Goal: Information Seeking & Learning: Learn about a topic

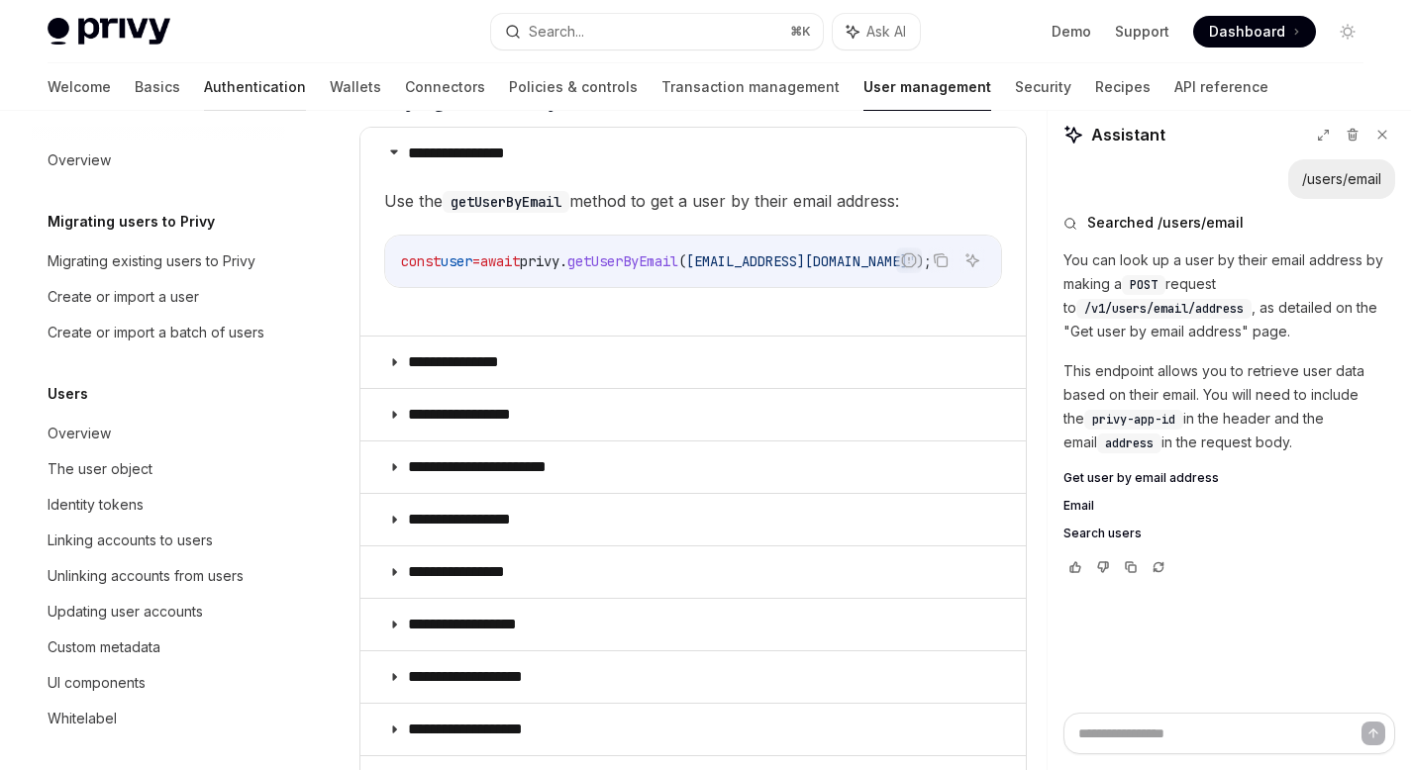
click at [204, 87] on link "Authentication" at bounding box center [255, 87] width 102 height 48
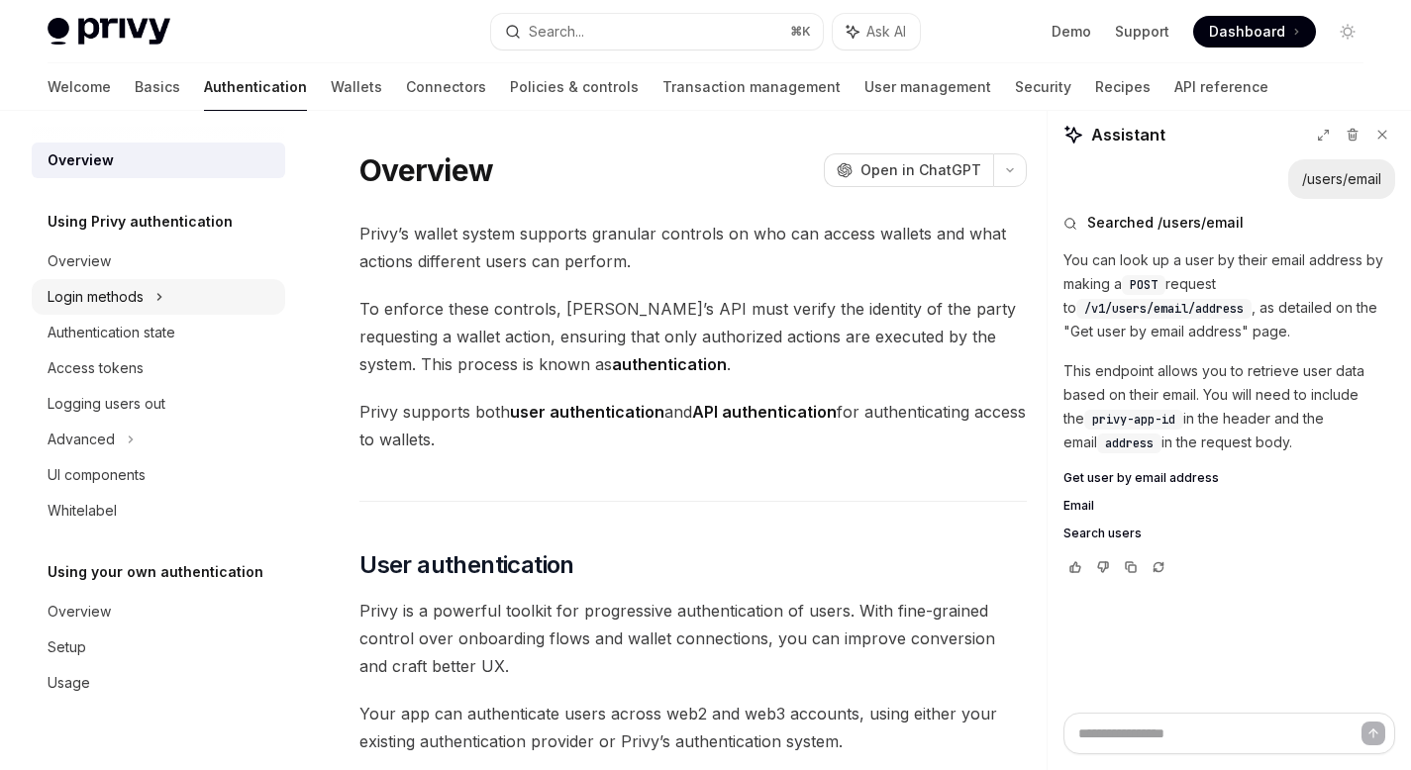
click at [131, 303] on div "Login methods" at bounding box center [96, 297] width 96 height 24
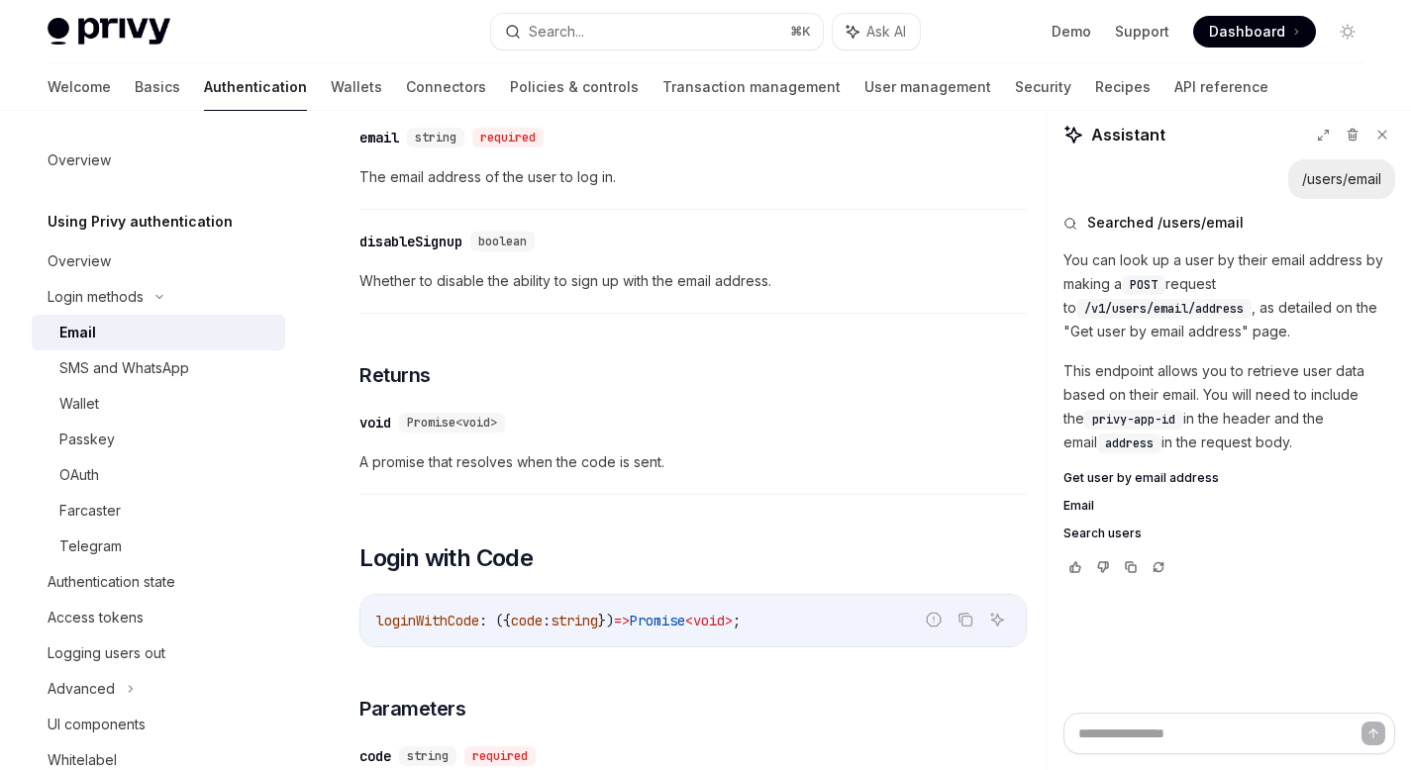
scroll to position [739, 0]
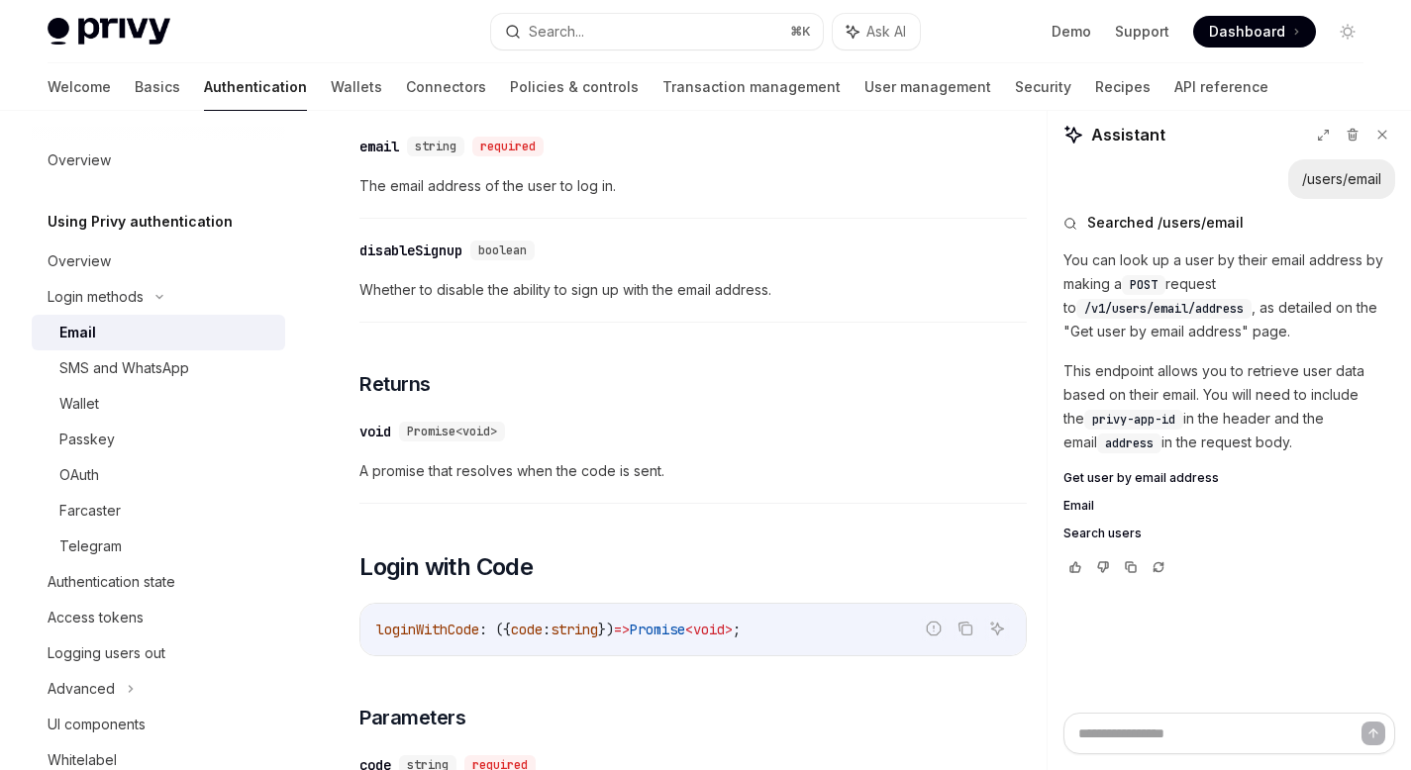
click at [882, 426] on div "​ void Promise<void>" at bounding box center [682, 432] width 647 height 24
click at [881, 427] on div "​ void Promise<void>" at bounding box center [682, 432] width 647 height 24
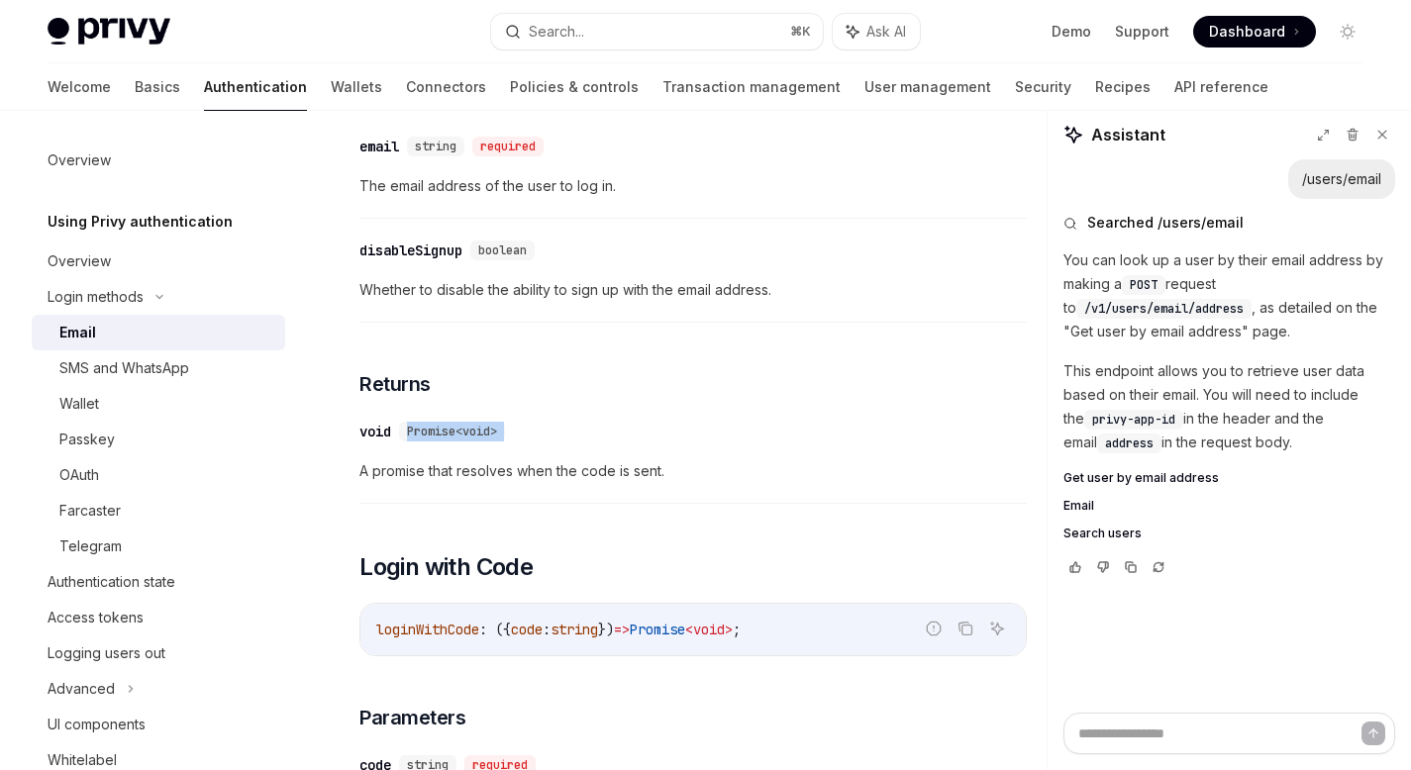
click at [881, 427] on div "​ void Promise<void>" at bounding box center [682, 432] width 647 height 24
click at [105, 471] on div "OAuth" at bounding box center [166, 475] width 214 height 24
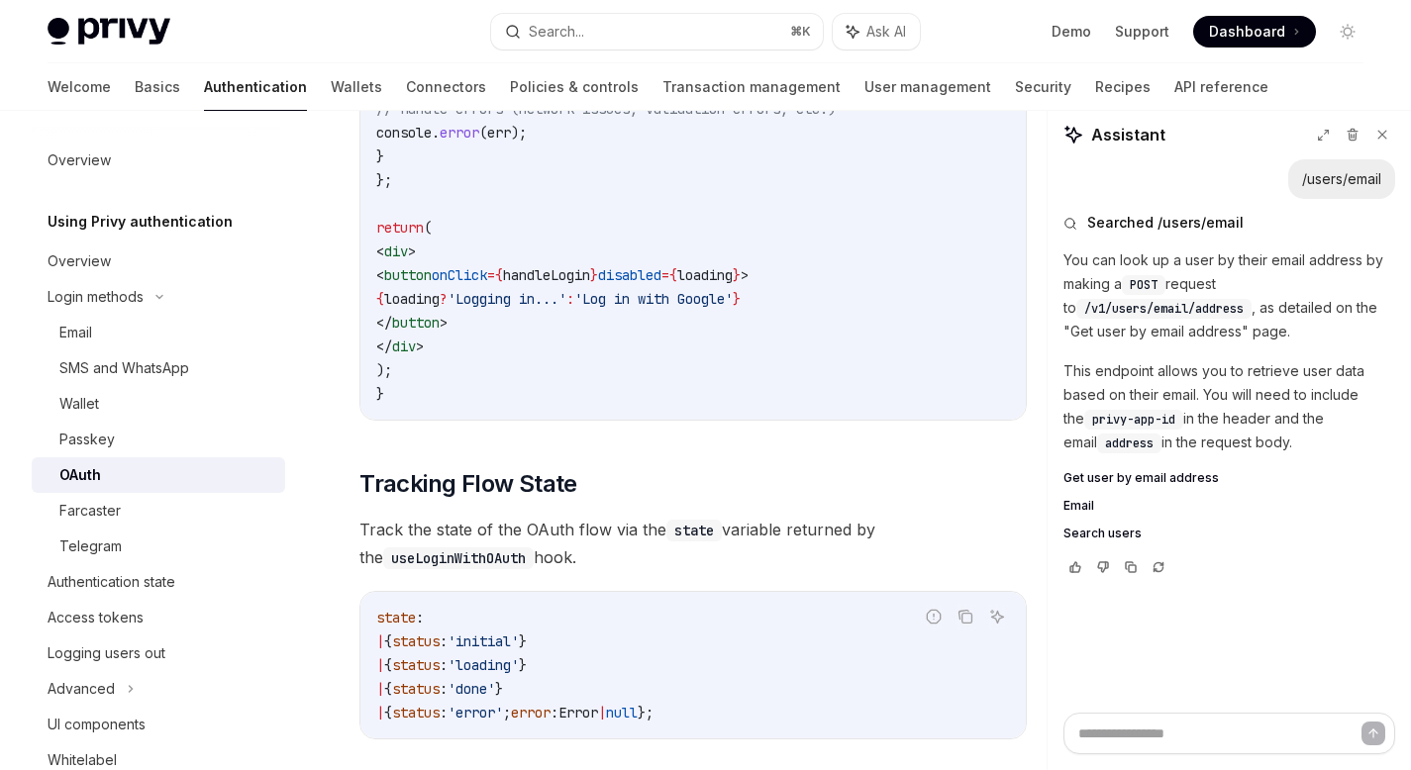
scroll to position [1535, 0]
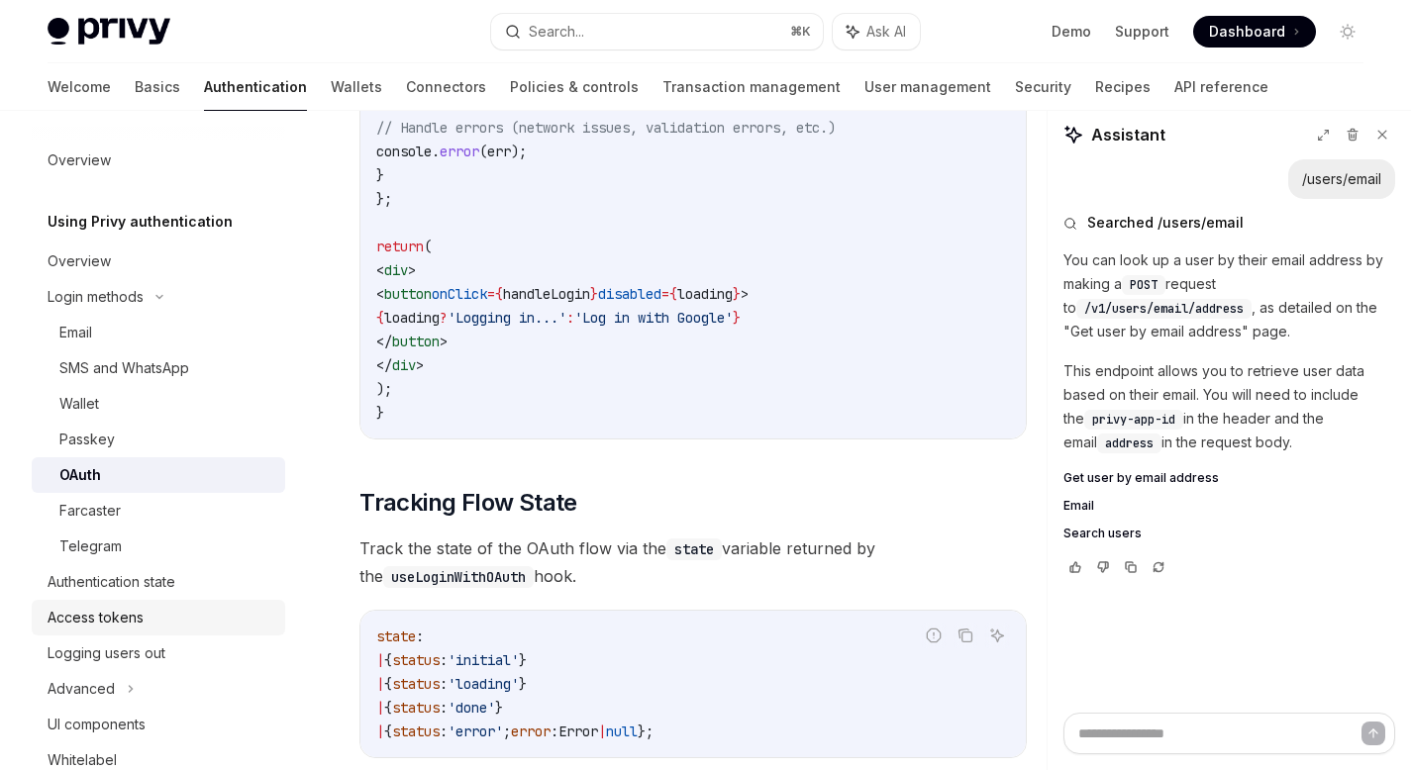
click at [64, 618] on div "Access tokens" at bounding box center [96, 618] width 96 height 24
type textarea "*"
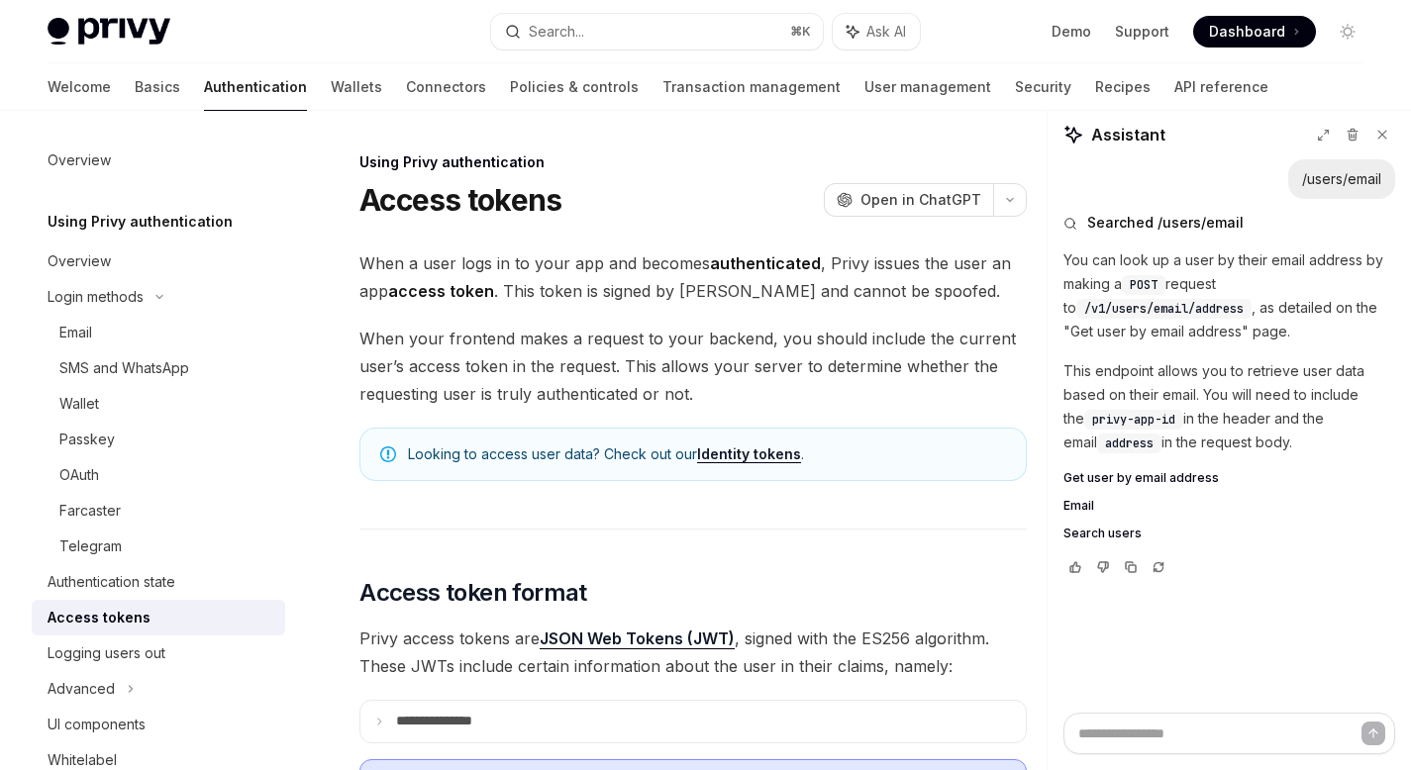
click at [806, 300] on span "When a user logs in to your app and becomes authenticated , Privy issues the us…" at bounding box center [692, 276] width 667 height 55
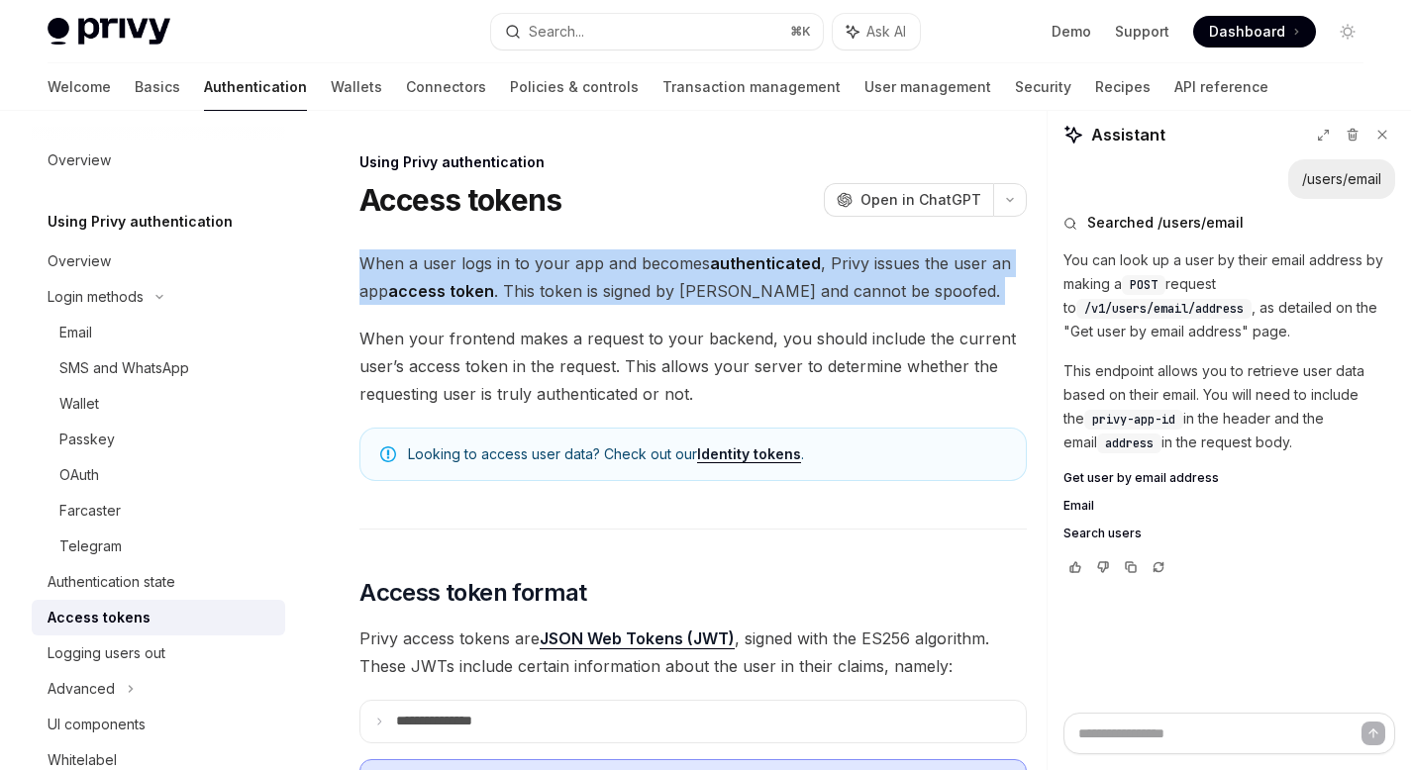
click at [806, 300] on span "When a user logs in to your app and becomes authenticated , Privy issues the us…" at bounding box center [692, 276] width 667 height 55
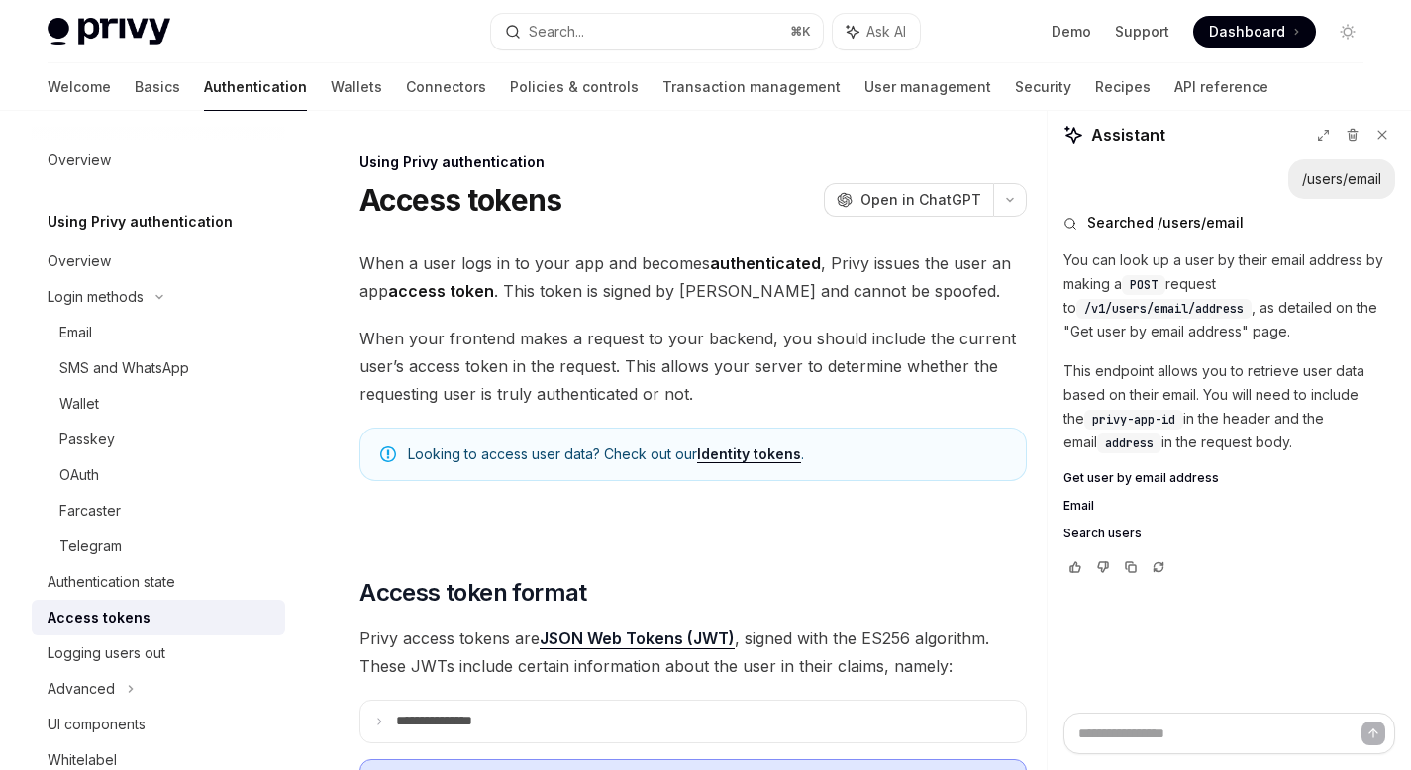
click at [474, 351] on span "When your frontend makes a request to your backend, you should include the curr…" at bounding box center [692, 366] width 667 height 83
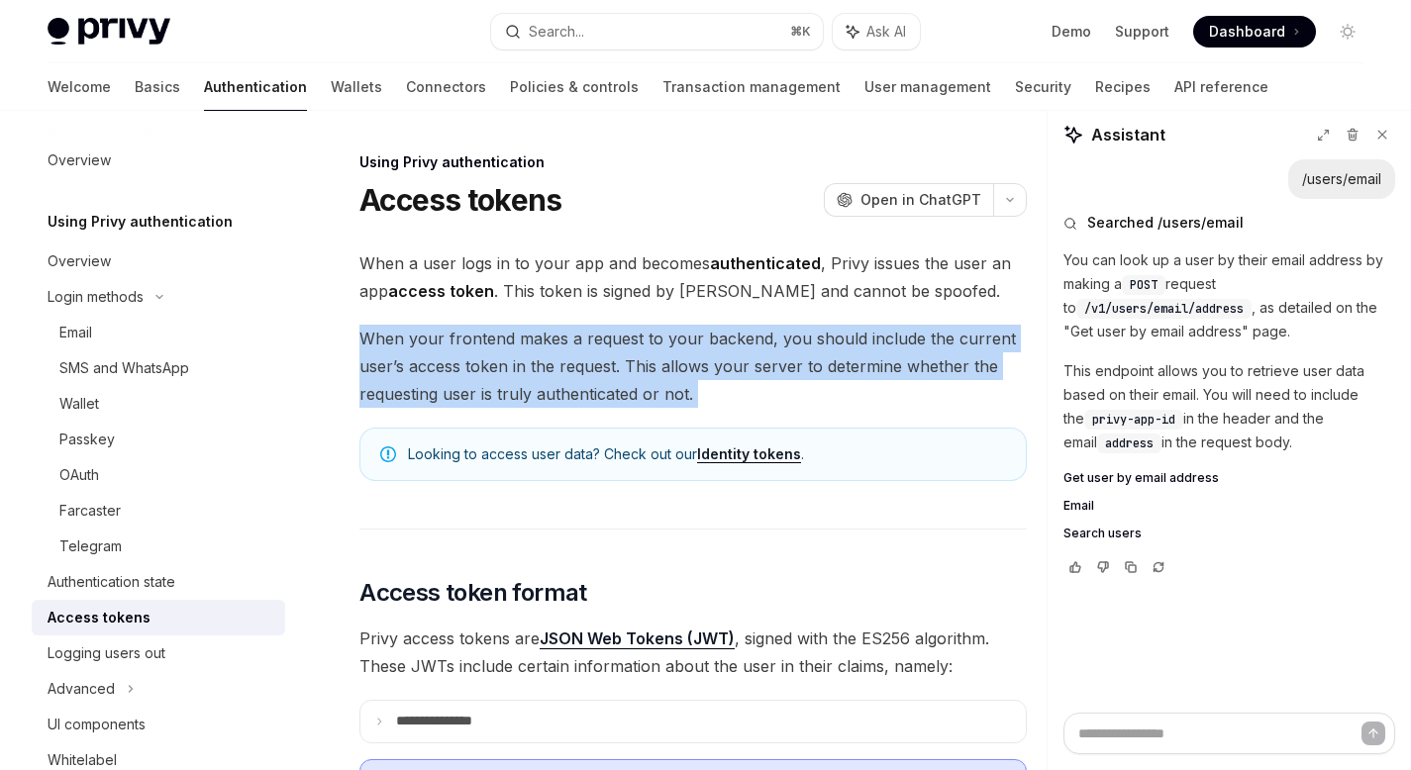
click at [474, 351] on span "When your frontend makes a request to your backend, you should include the curr…" at bounding box center [692, 366] width 667 height 83
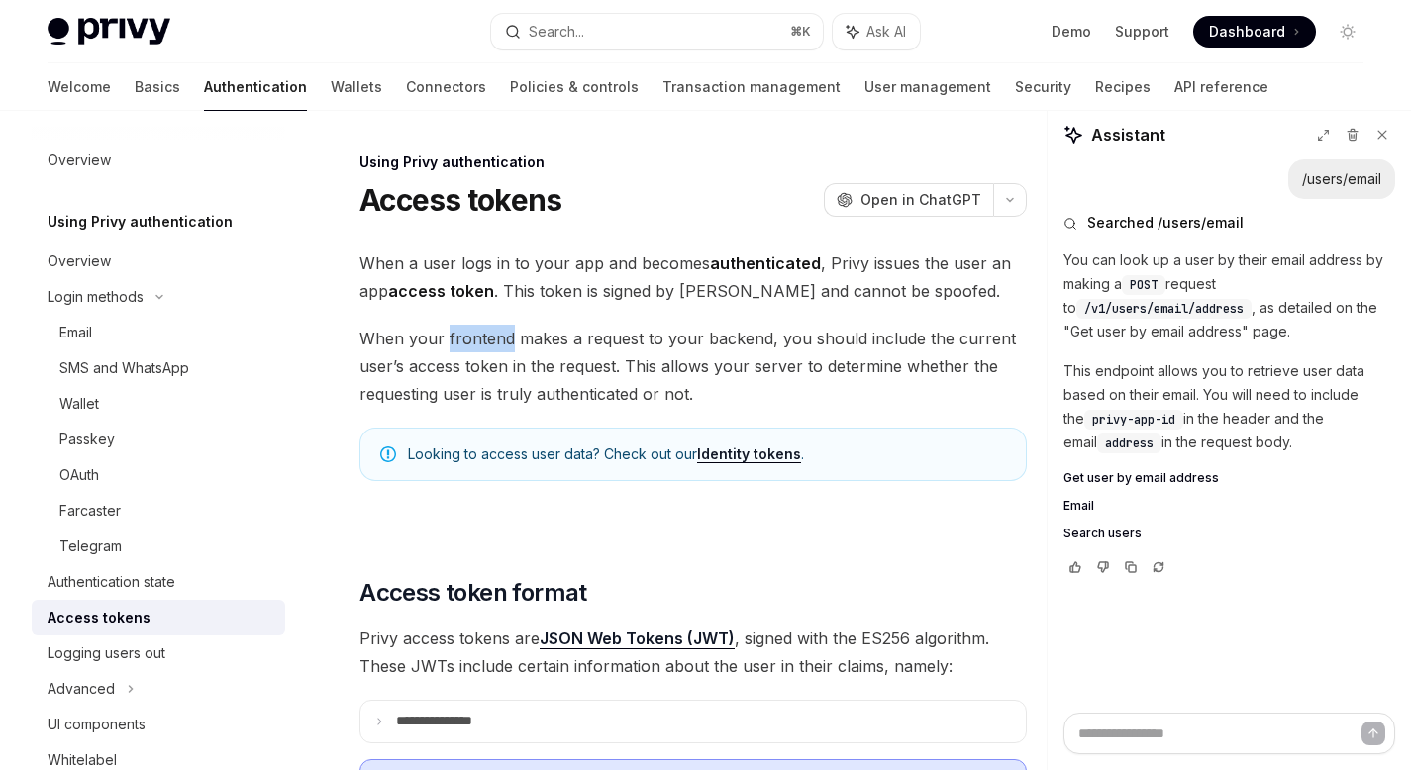
click at [474, 351] on span "When your frontend makes a request to your backend, you should include the curr…" at bounding box center [692, 366] width 667 height 83
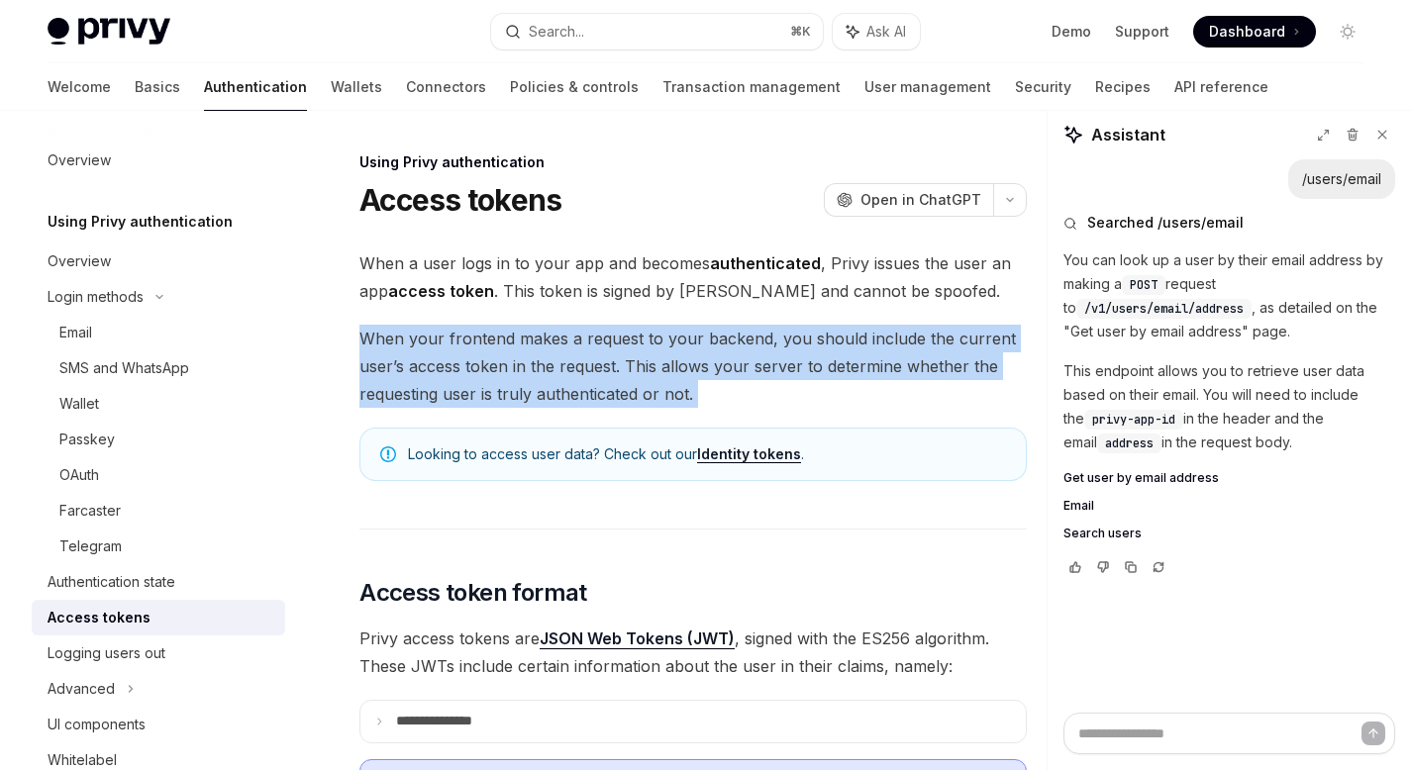
click at [474, 351] on span "When your frontend makes a request to your backend, you should include the curr…" at bounding box center [692, 366] width 667 height 83
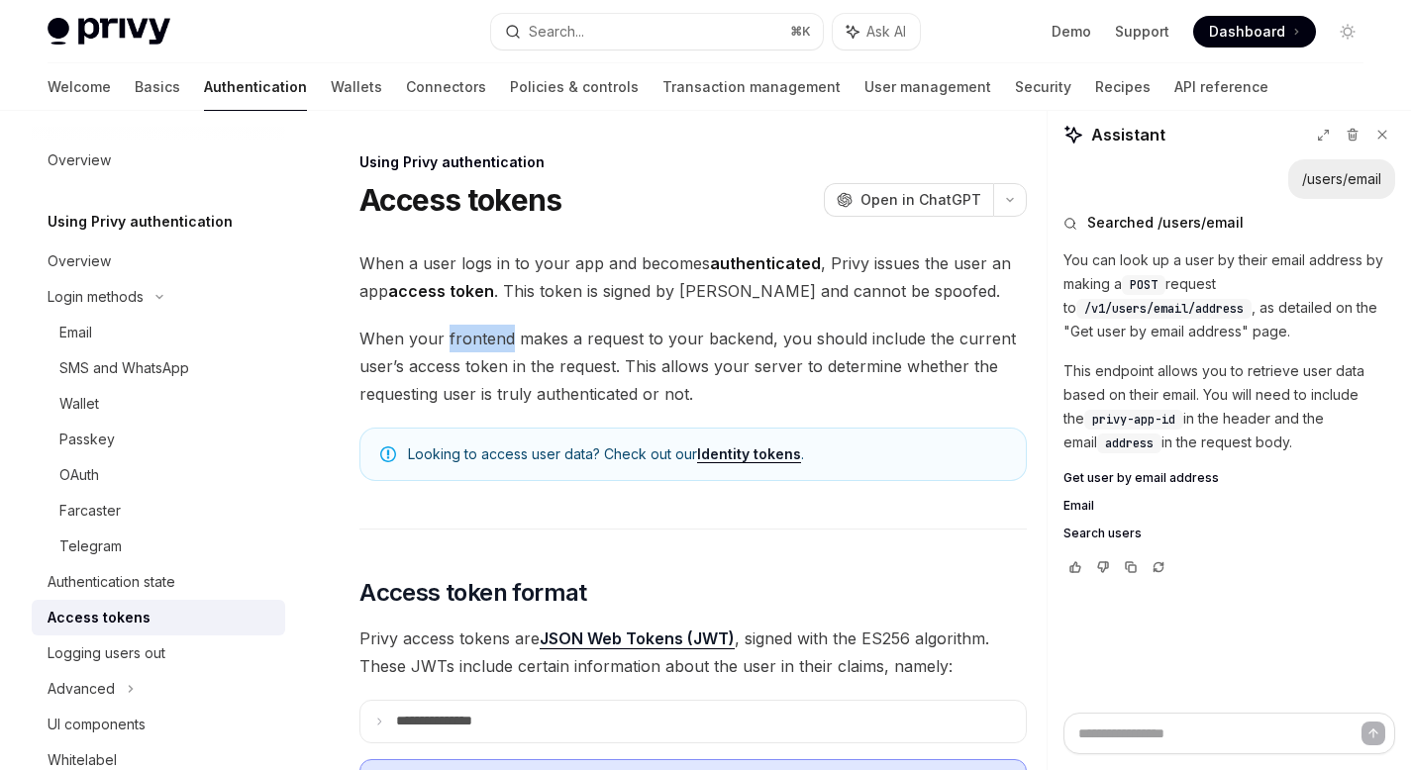
click at [474, 351] on span "When your frontend makes a request to your backend, you should include the curr…" at bounding box center [692, 366] width 667 height 83
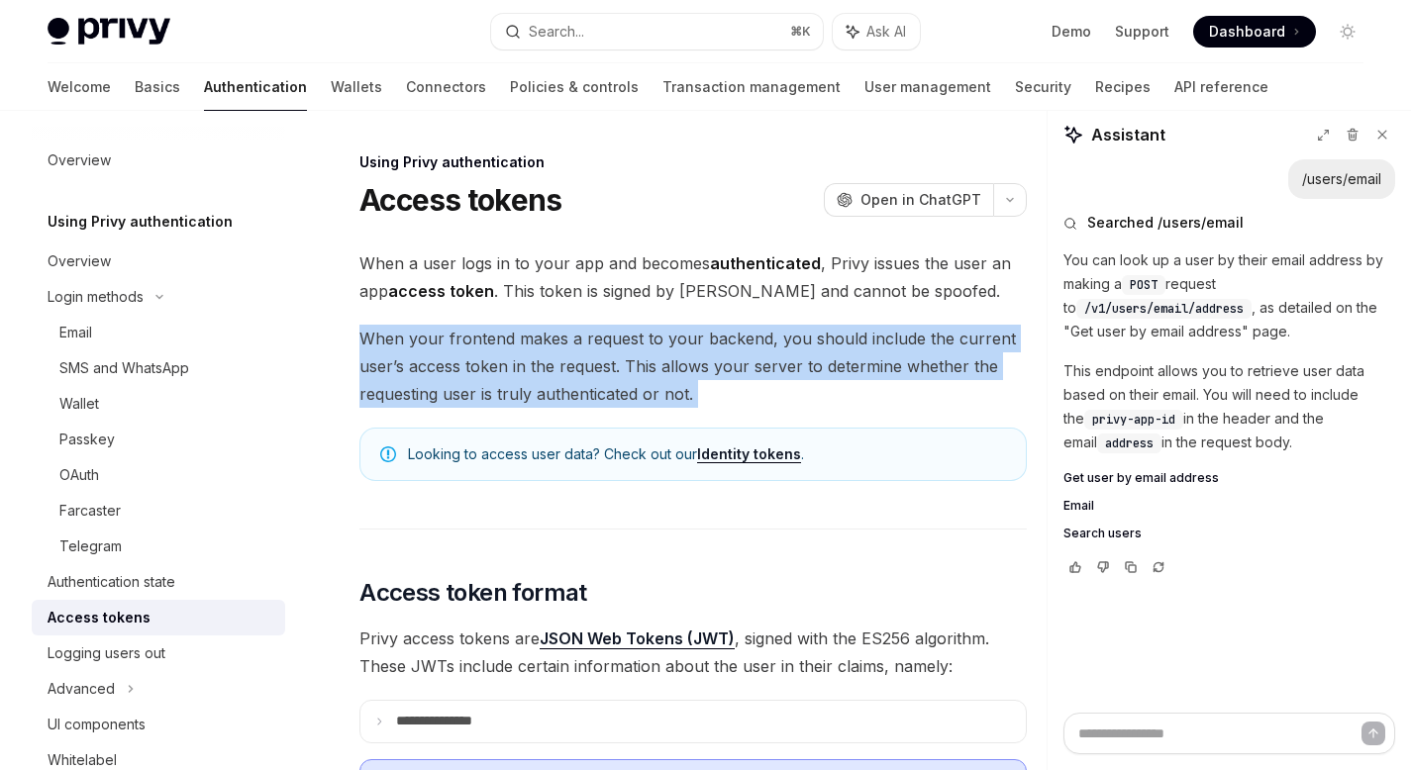
click at [474, 351] on span "When your frontend makes a request to your backend, you should include the curr…" at bounding box center [692, 366] width 667 height 83
click at [816, 401] on span "When your frontend makes a request to your backend, you should include the curr…" at bounding box center [692, 366] width 667 height 83
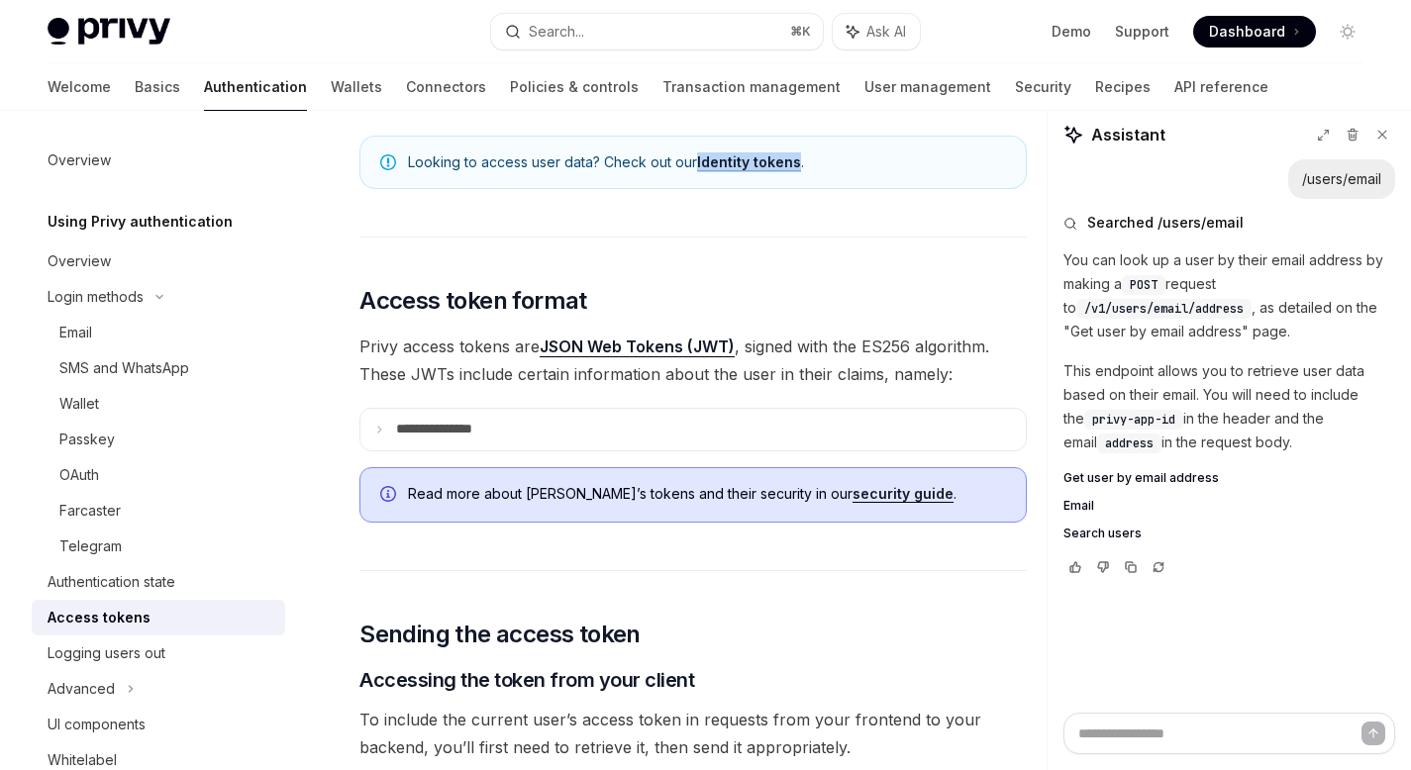
scroll to position [313, 0]
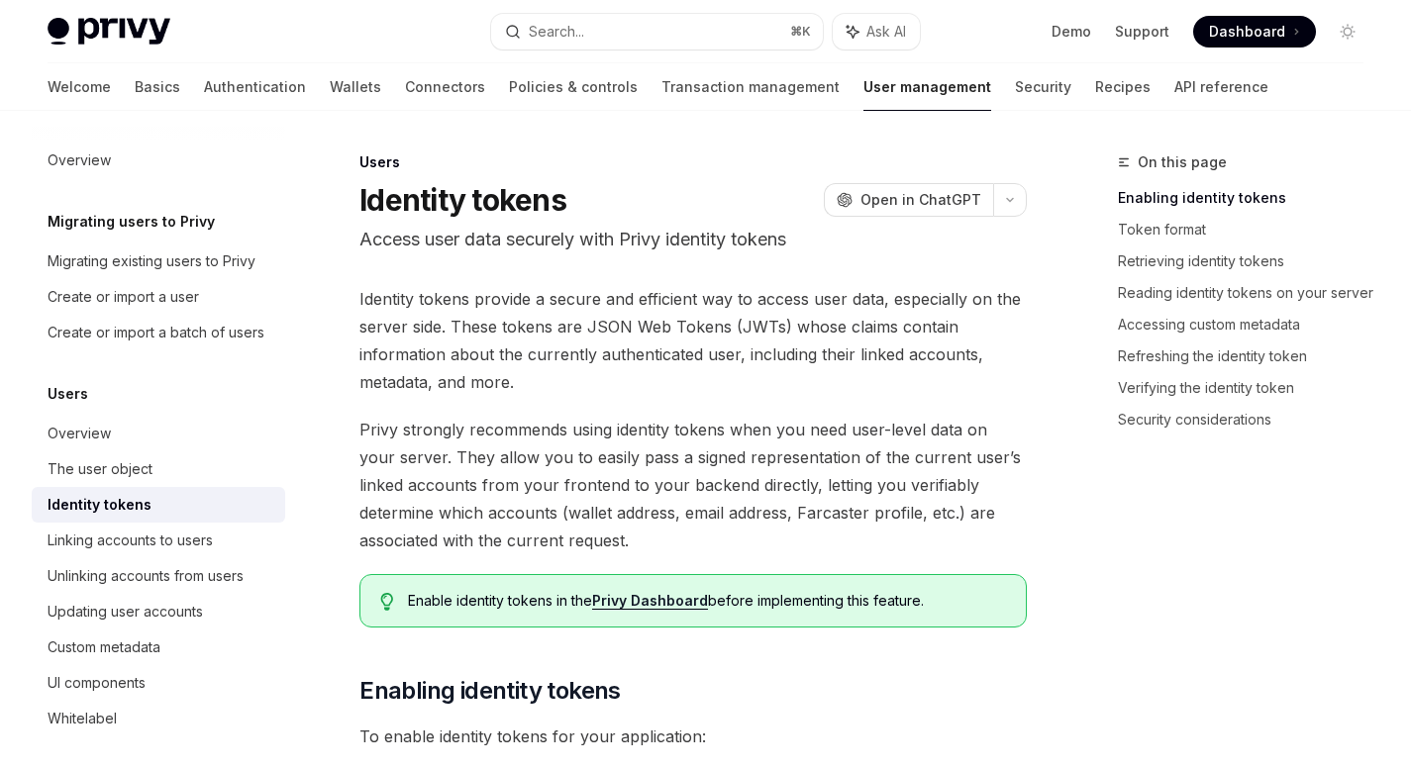
click at [1239, 34] on span "Dashboard" at bounding box center [1247, 32] width 76 height 20
